Goal: Task Accomplishment & Management: Manage account settings

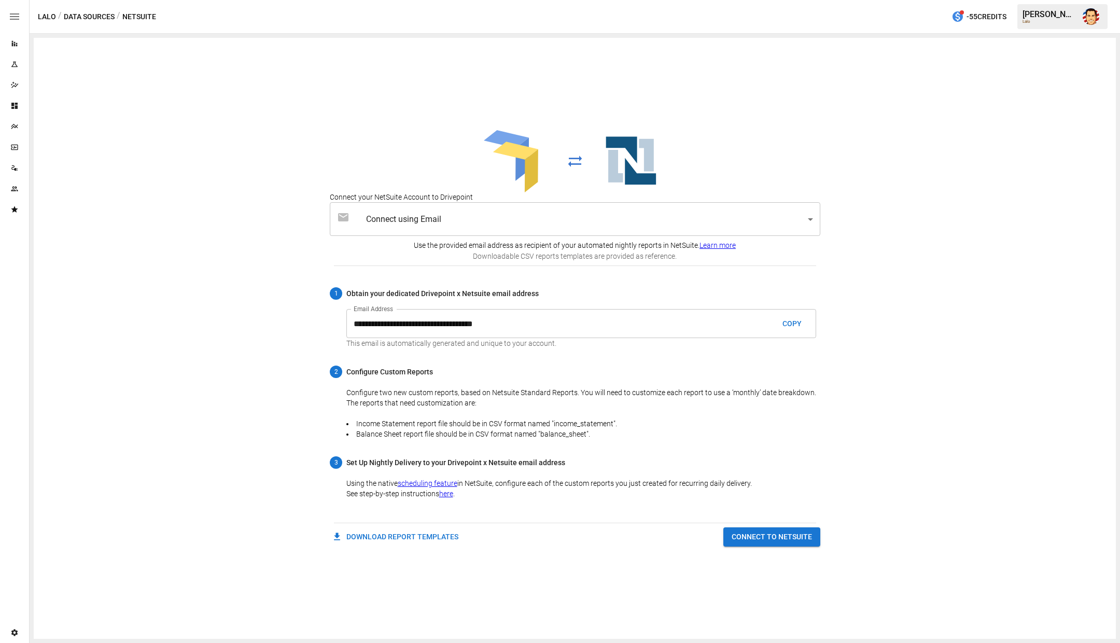
click at [13, 194] on div "Team" at bounding box center [14, 188] width 29 height 21
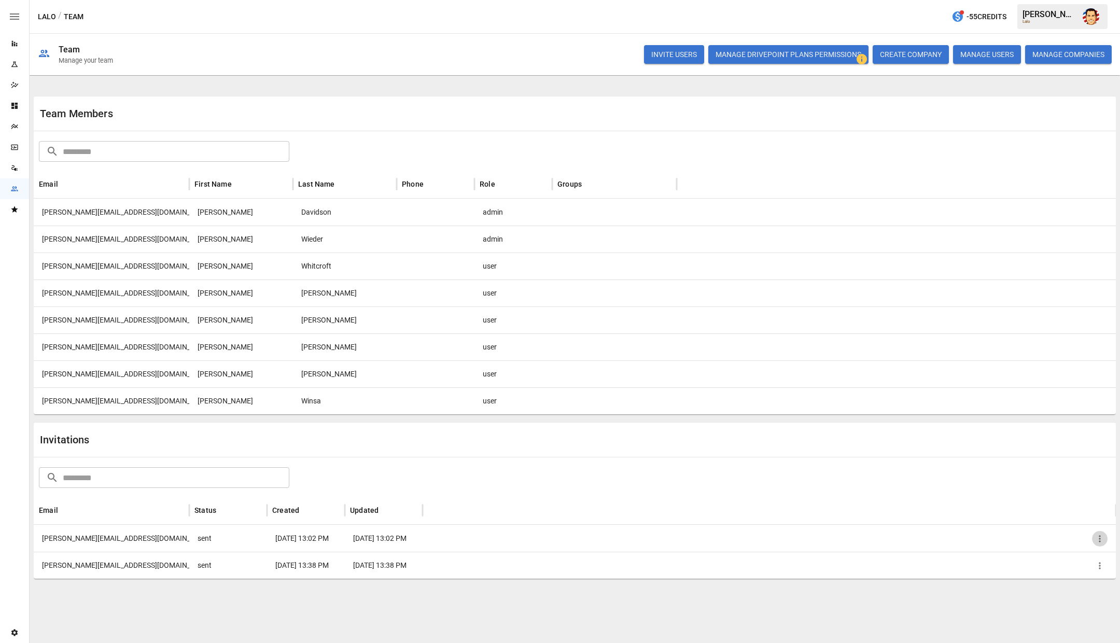
click at [1100, 541] on icon "button" at bounding box center [1099, 538] width 10 height 10
click at [1071, 578] on li "Remove Invitation" at bounding box center [1063, 580] width 89 height 19
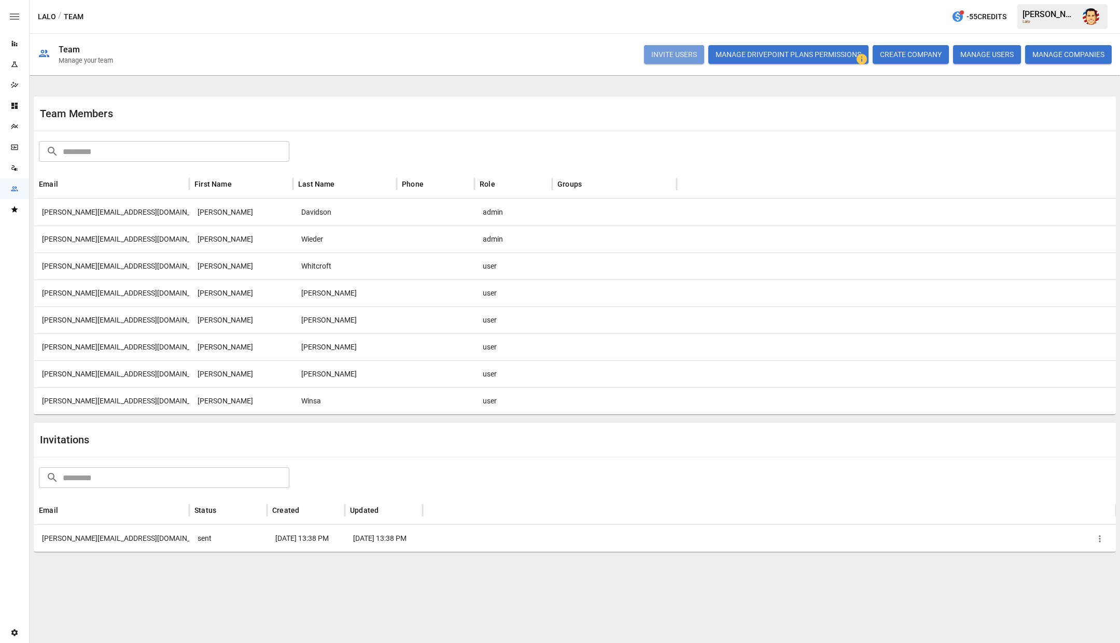
click at [672, 60] on button "INVITE USERS" at bounding box center [674, 54] width 60 height 19
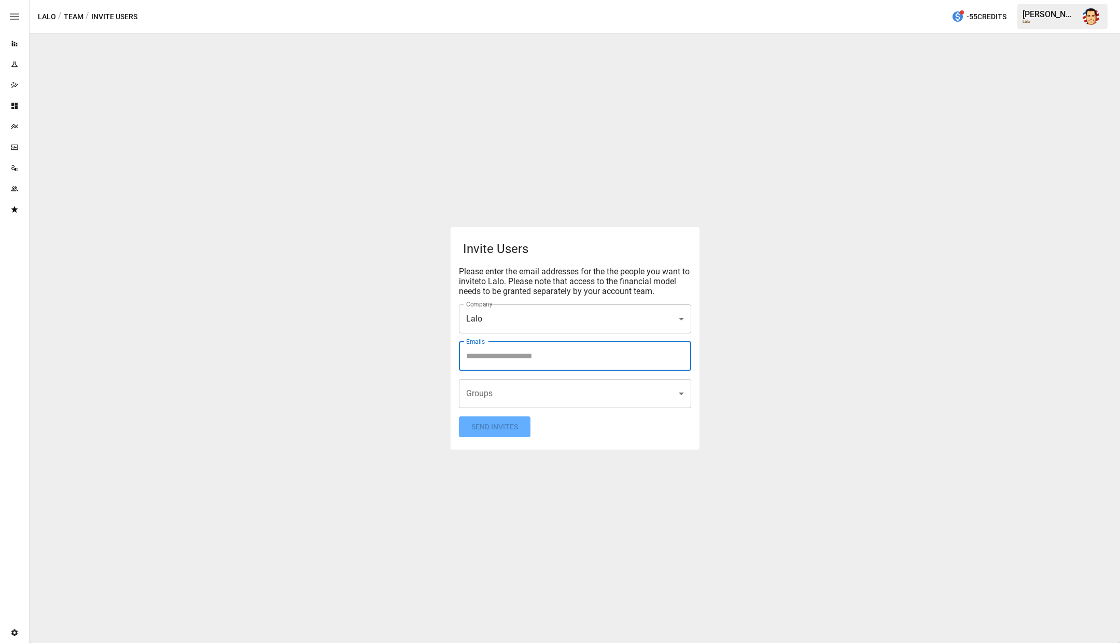
click at [539, 361] on input "Emails" at bounding box center [574, 356] width 223 height 20
click at [521, 357] on span "[PERSON_NAME]" at bounding box center [496, 356] width 62 height 12
click at [519, 357] on span "[PERSON_NAME]" at bounding box center [496, 356] width 62 height 12
click at [535, 356] on icon at bounding box center [529, 355] width 11 height 11
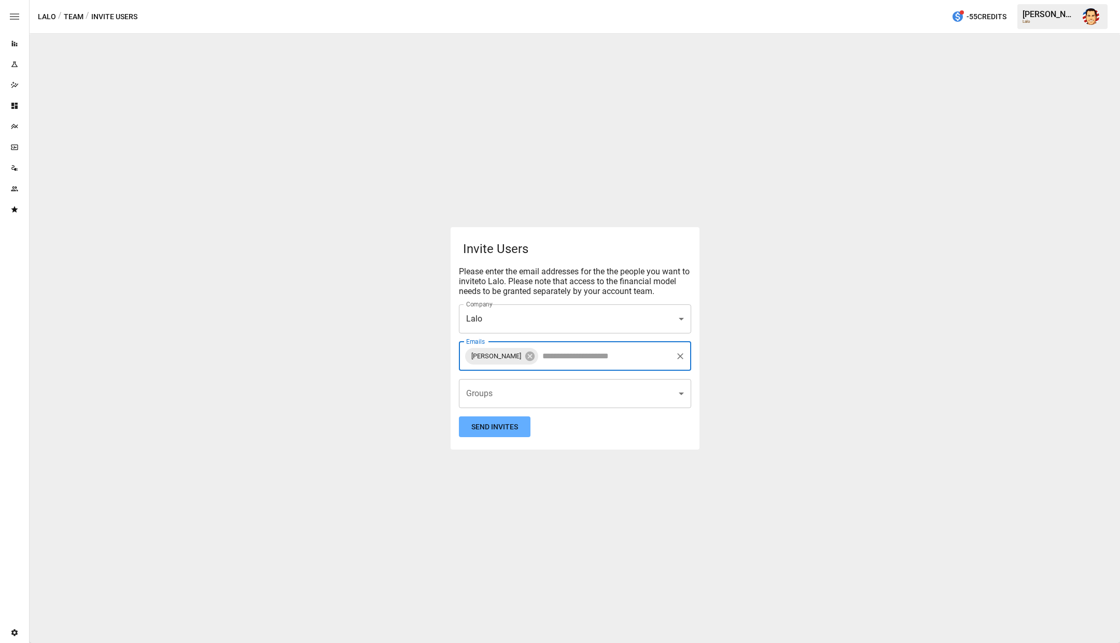
drag, startPoint x: 554, startPoint y: 358, endPoint x: 544, endPoint y: 358, distance: 9.8
click at [553, 358] on input "Emails" at bounding box center [605, 356] width 131 height 20
click at [535, 357] on icon at bounding box center [529, 355] width 11 height 11
type input "**********"
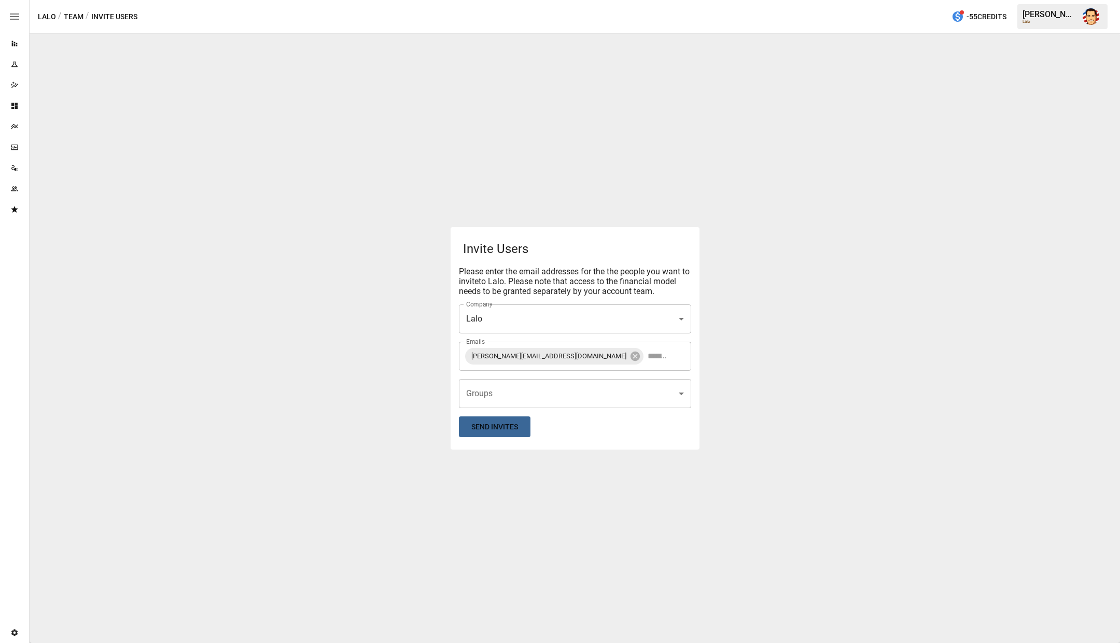
click at [500, 429] on button "Send Invites" at bounding box center [495, 426] width 72 height 21
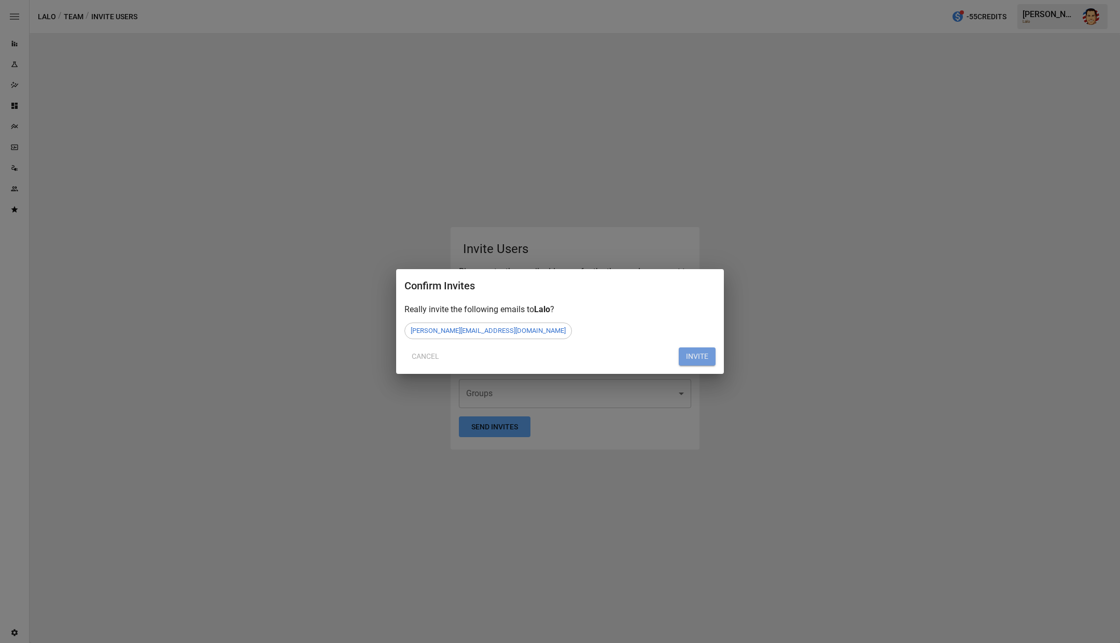
click at [701, 358] on button "INVITE" at bounding box center [697, 356] width 37 height 19
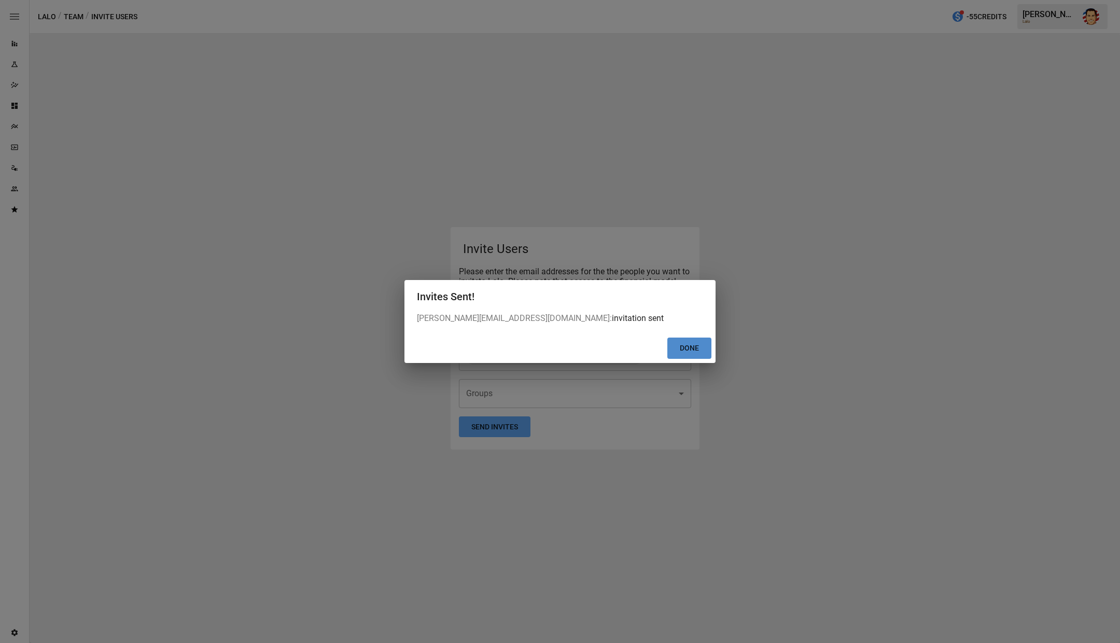
click at [691, 345] on button "Done" at bounding box center [689, 347] width 44 height 21
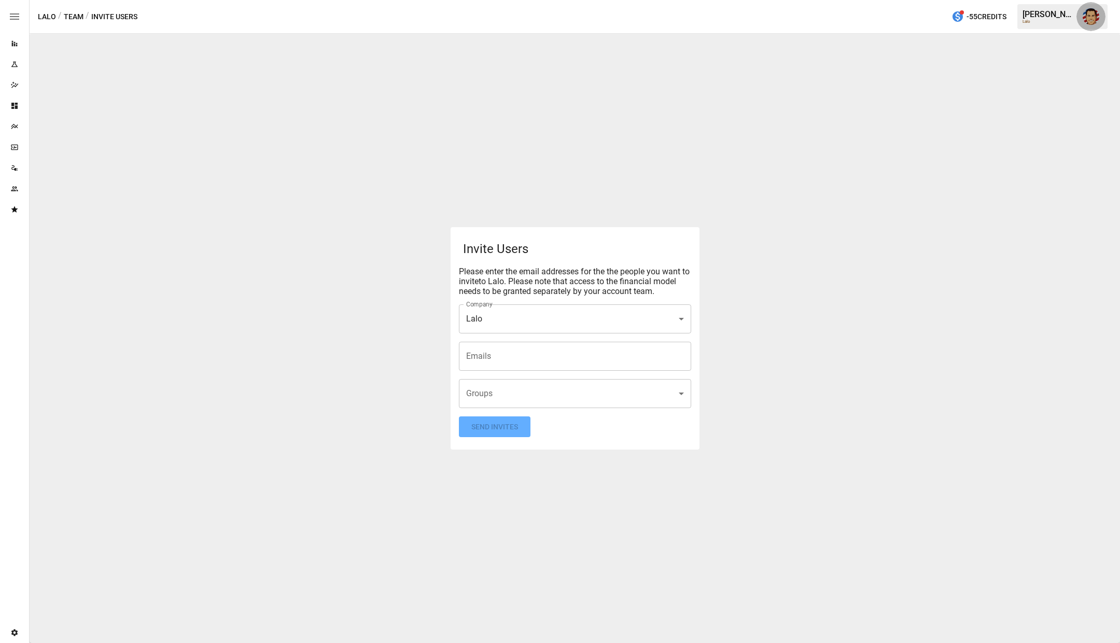
click at [1089, 22] on img "Austin Gardner-Smith" at bounding box center [1090, 16] width 17 height 17
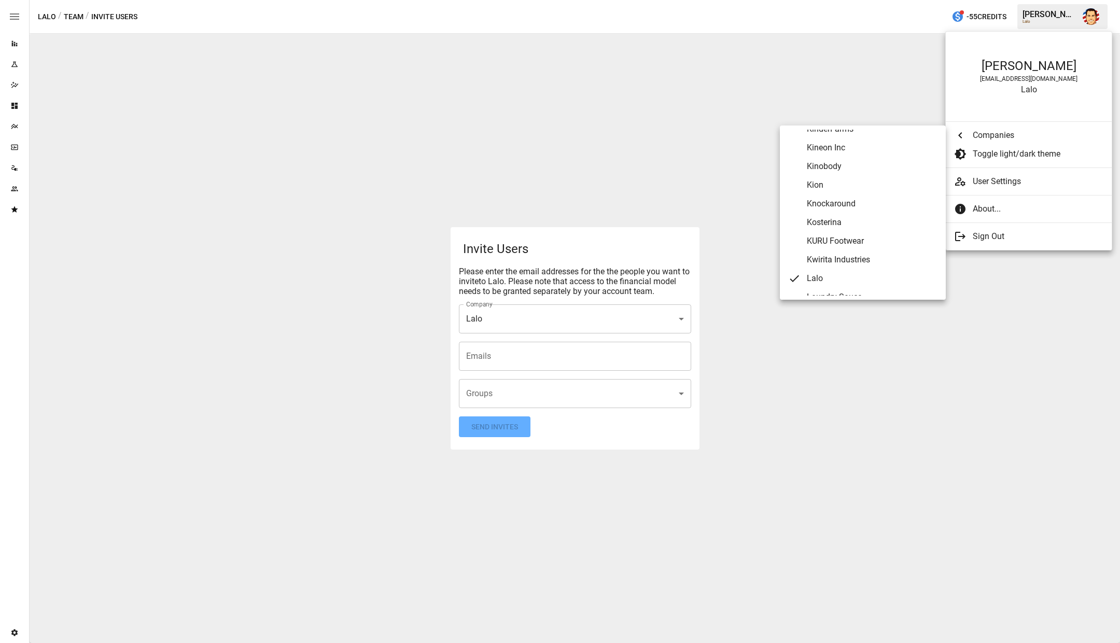
scroll to position [2855, 0]
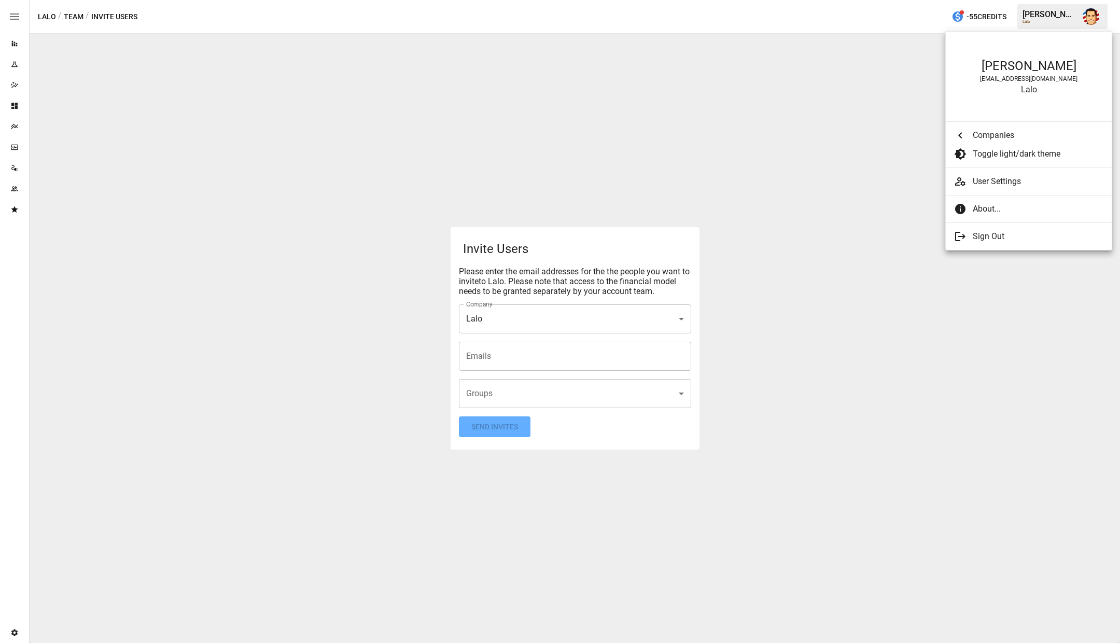
drag, startPoint x: 12, startPoint y: 189, endPoint x: 18, endPoint y: 189, distance: 5.2
click at [13, 189] on div at bounding box center [560, 321] width 1120 height 643
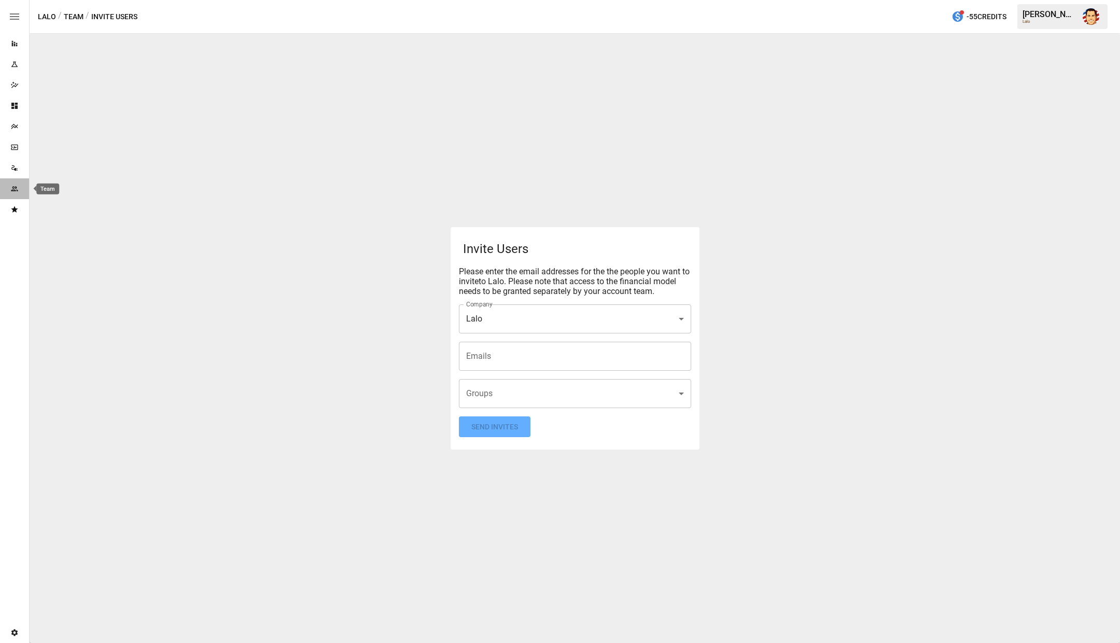
click at [11, 190] on icon "Team" at bounding box center [14, 188] width 7 height 5
